Goal: Check status

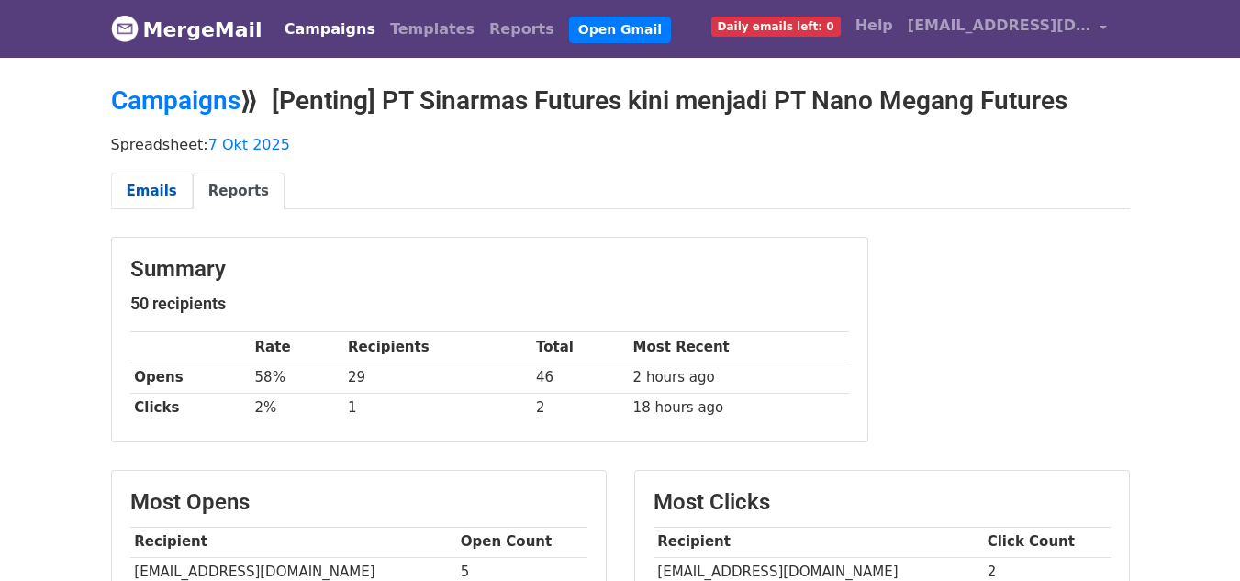
click at [140, 191] on link "Emails" at bounding box center [152, 191] width 82 height 38
